Goal: Task Accomplishment & Management: Use online tool/utility

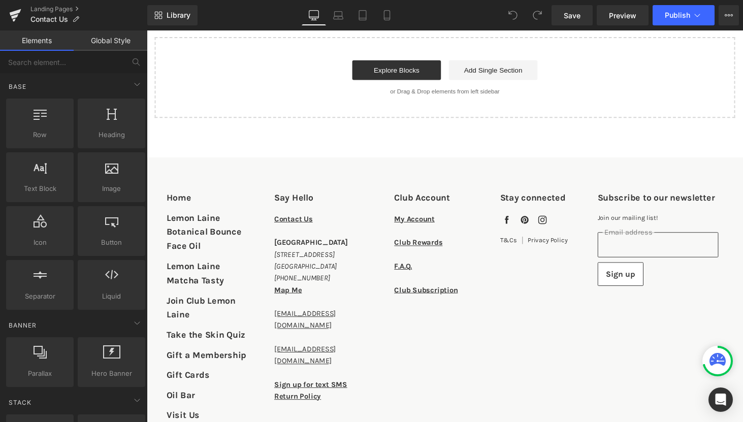
scroll to position [714, 0]
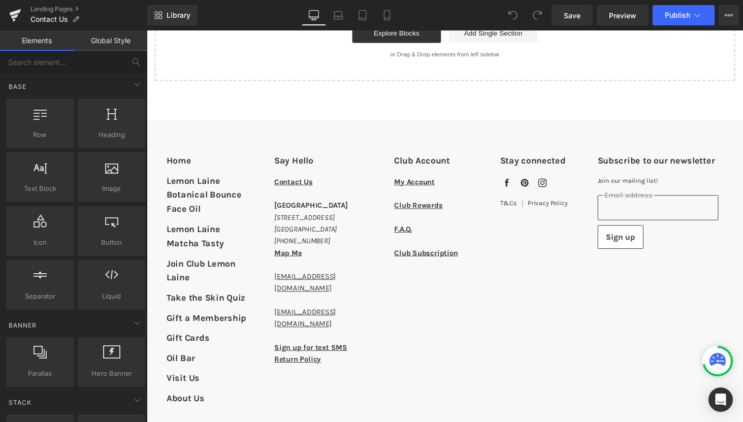
click at [284, 252] on address "Nashville 1600 Woodland Street Nashville, TN 37206 (629) 702-6940" at bounding box center [323, 223] width 91 height 61
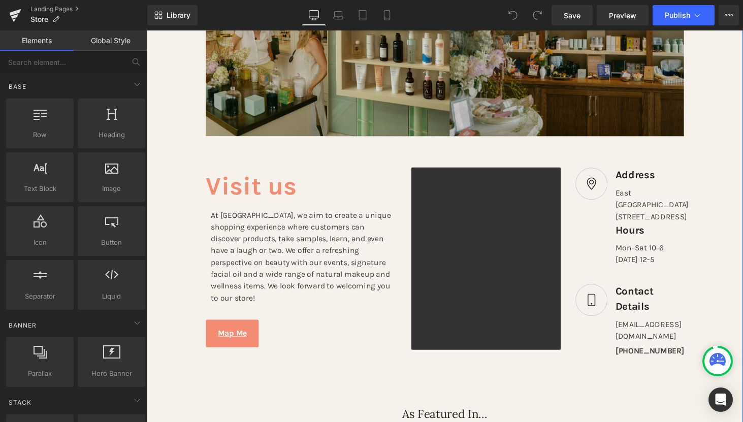
scroll to position [336, 0]
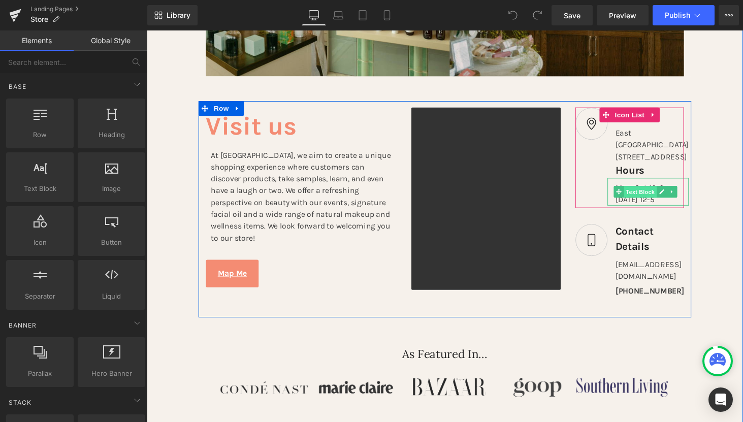
click at [666, 203] on span "Text Block" at bounding box center [656, 197] width 34 height 12
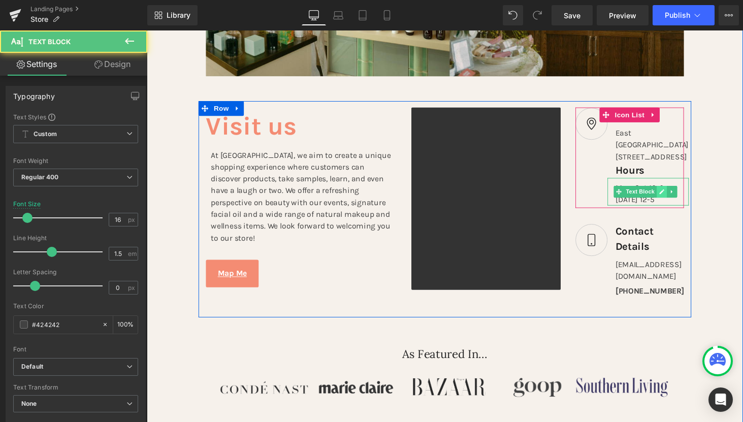
click at [678, 203] on link "Main content" at bounding box center [678, 197] width 11 height 12
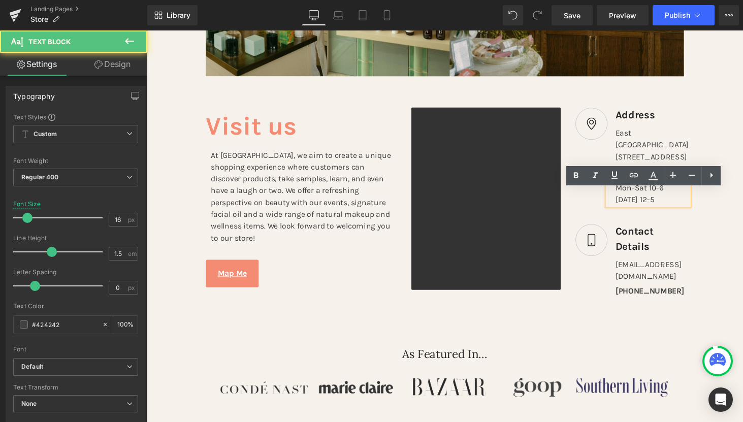
click at [670, 199] on div "Mon-Sat 10-6" at bounding box center [668, 192] width 76 height 12
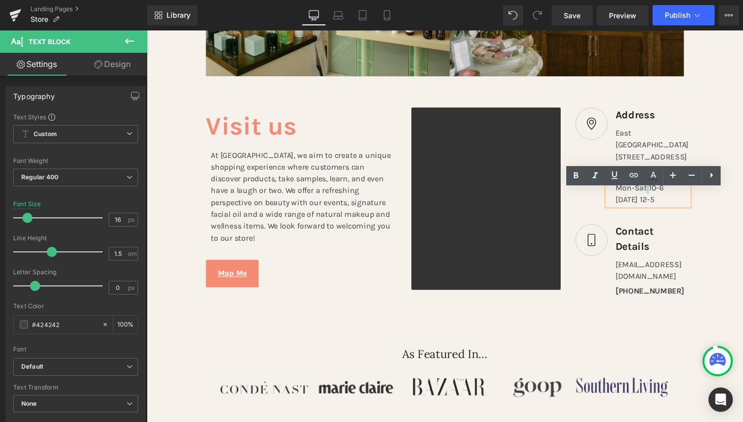
click at [662, 199] on div "Mon-Sat 10-6" at bounding box center [668, 192] width 76 height 12
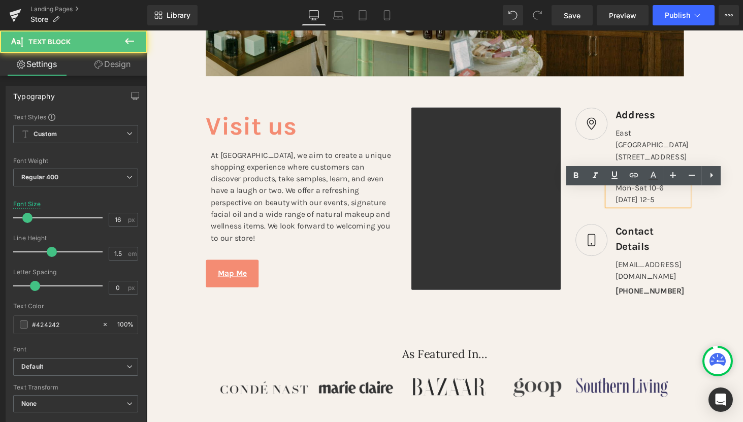
click at [667, 211] on div "[DATE] 12-5" at bounding box center [668, 205] width 76 height 12
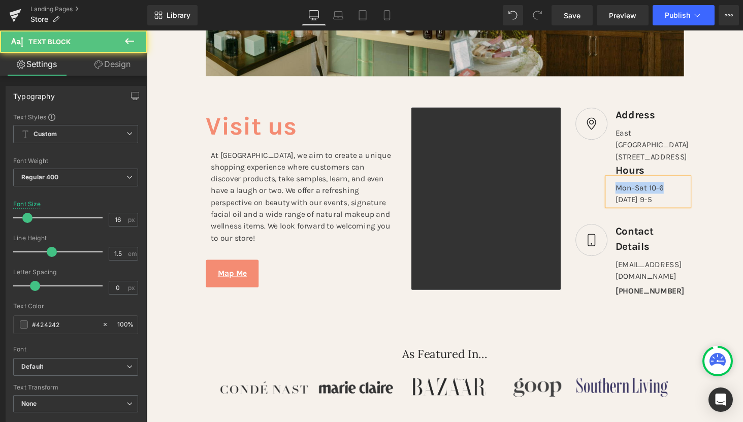
drag, startPoint x: 679, startPoint y: 203, endPoint x: 632, endPoint y: 203, distance: 47.3
click at [632, 199] on div "Mon-Sat 10-6" at bounding box center [668, 192] width 76 height 12
copy div "Mon-Sat 10-6"
click at [682, 199] on div "Mon-Sat 10-6" at bounding box center [668, 192] width 76 height 12
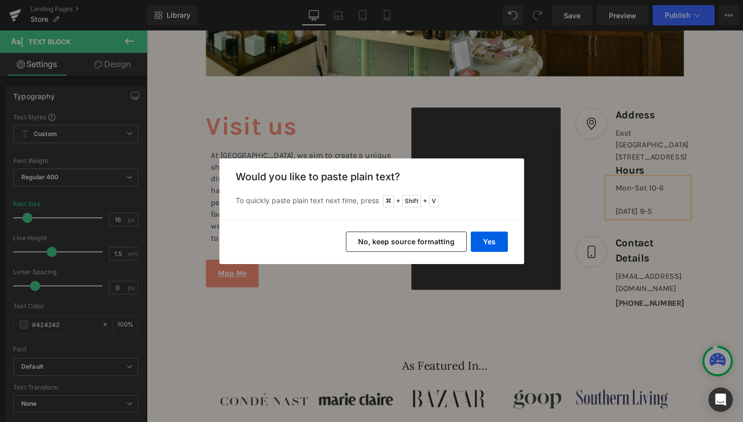
click at [447, 243] on button "No, keep source formatting" at bounding box center [406, 242] width 121 height 20
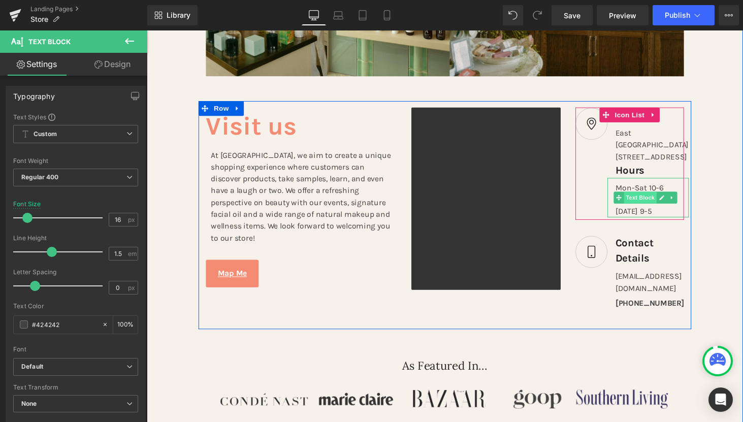
click at [642, 209] on span "Text Block" at bounding box center [656, 203] width 34 height 12
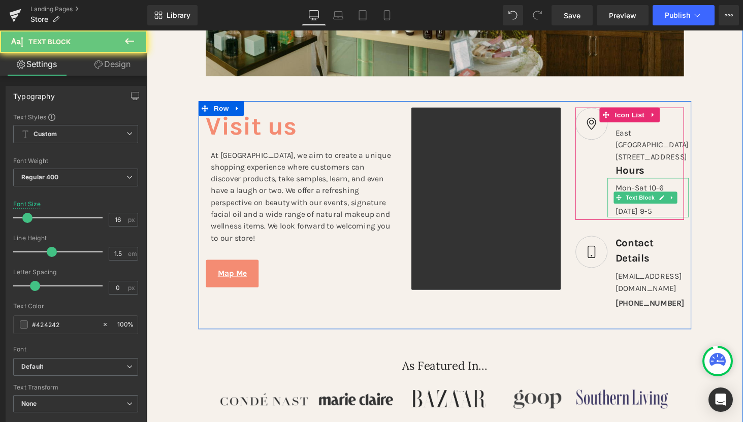
click at [675, 223] on div "[DATE] 9-5" at bounding box center [668, 217] width 76 height 12
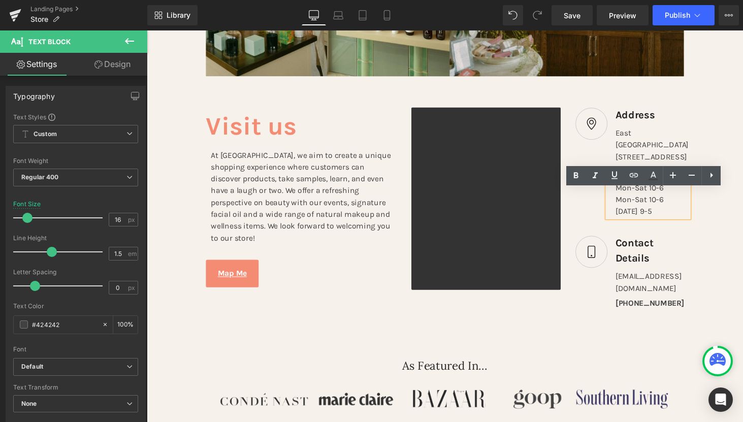
click at [640, 211] on div "Mon-Sat 10-6" at bounding box center [668, 205] width 76 height 12
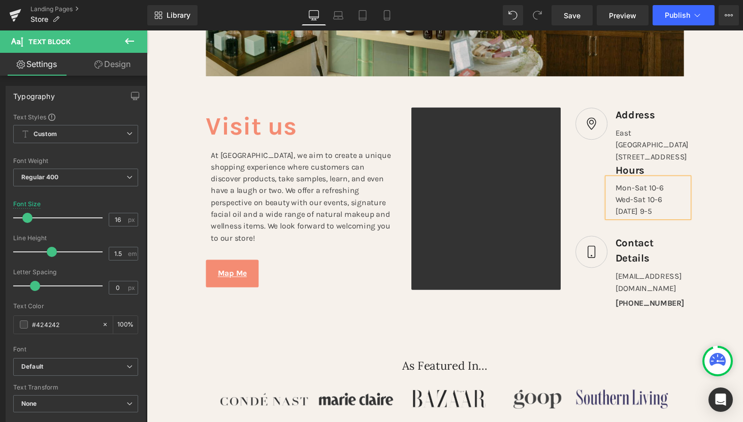
click at [657, 211] on div "Wed-Sat 10-6" at bounding box center [668, 205] width 76 height 12
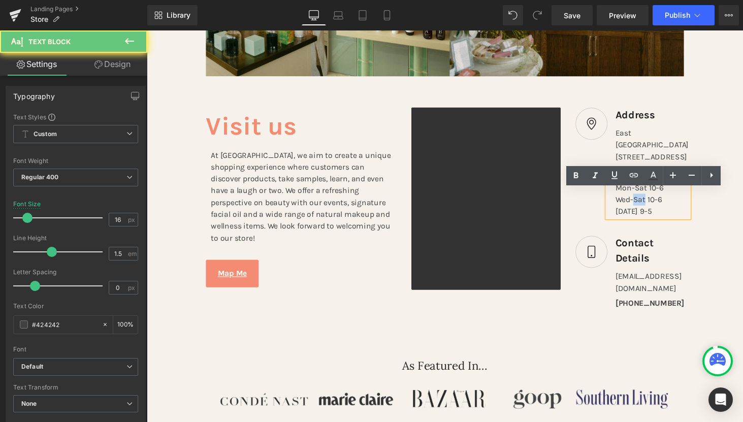
click at [657, 211] on div "Wed-Sat 10-6" at bounding box center [668, 205] width 76 height 12
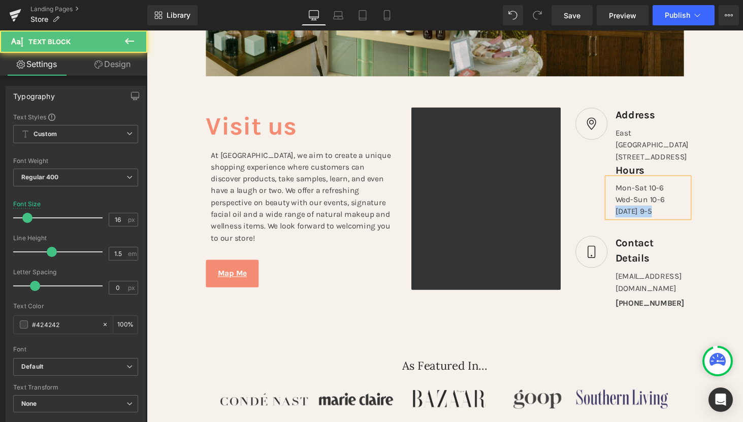
drag, startPoint x: 674, startPoint y: 230, endPoint x: 627, endPoint y: 229, distance: 47.3
click at [627, 223] on div "Mon-Sat 10-6 Wed-Sun 10-6 [DATE] 9-5" at bounding box center [664, 202] width 84 height 41
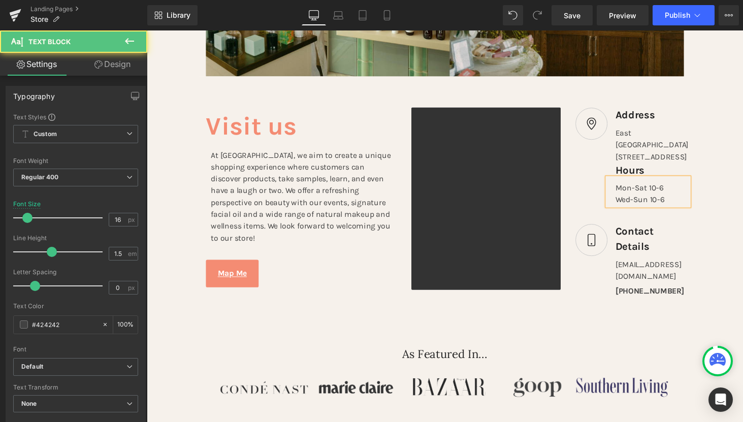
click at [672, 211] on div "Wed-Sun 10-6" at bounding box center [668, 205] width 76 height 12
click at [654, 199] on div "Mon-Sat 10-6" at bounding box center [668, 192] width 76 height 12
click at [674, 199] on div "Mon-Tues 10-6" at bounding box center [668, 192] width 76 height 12
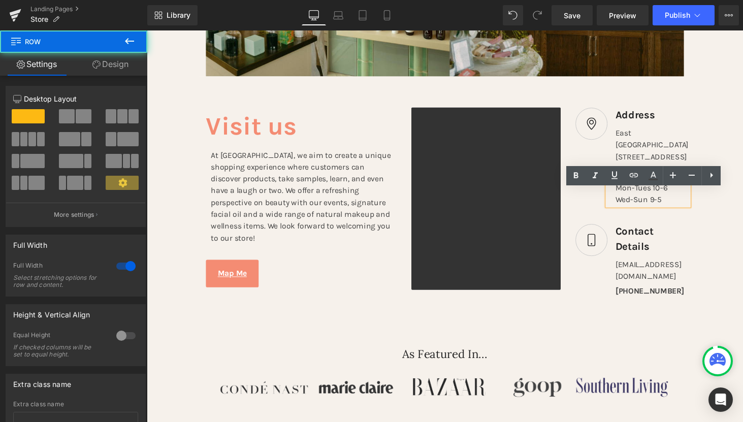
click at [743, 83] on div "Image Visit us Heading At [GEOGRAPHIC_DATA], we aim to create a unique shopping…" at bounding box center [454, 128] width 615 height 677
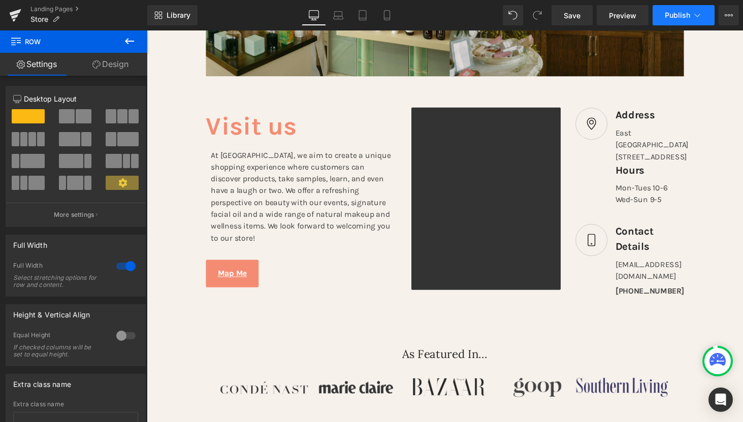
click at [679, 18] on span "Publish" at bounding box center [677, 15] width 25 height 8
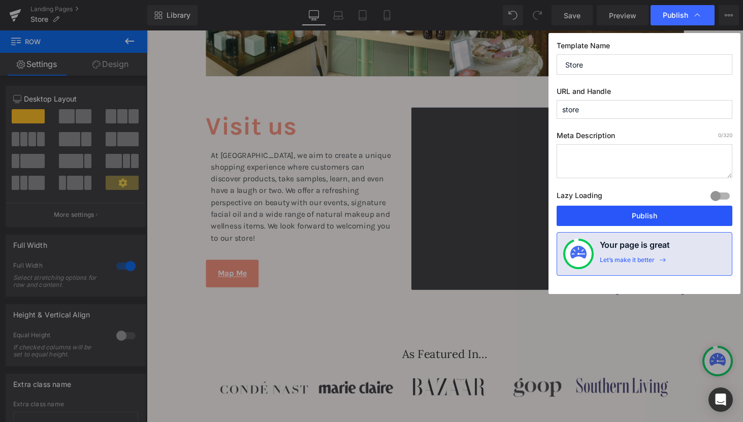
click at [618, 220] on button "Publish" at bounding box center [645, 216] width 176 height 20
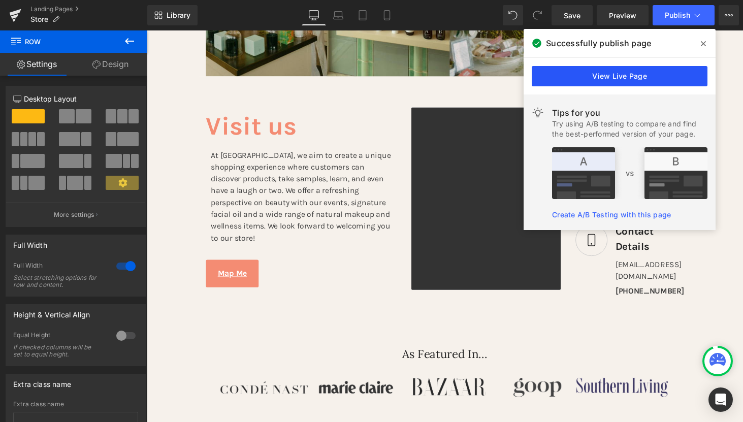
click at [673, 75] on link "View Live Page" at bounding box center [620, 76] width 176 height 20
